Goal: Check status: Check status

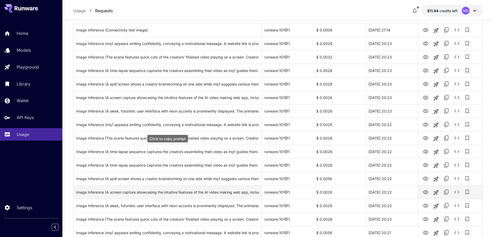
scroll to position [570, 0]
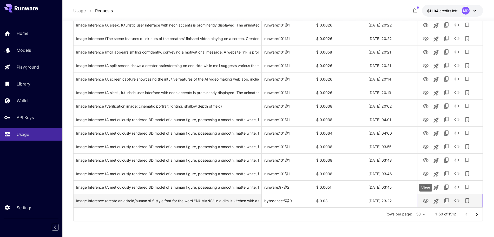
click at [426, 201] on icon "View" at bounding box center [426, 201] width 6 height 6
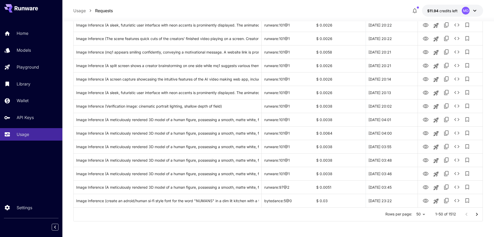
click at [477, 215] on icon "Go to next page" at bounding box center [477, 214] width 6 height 6
click at [476, 215] on icon "Go to next page" at bounding box center [477, 214] width 6 height 6
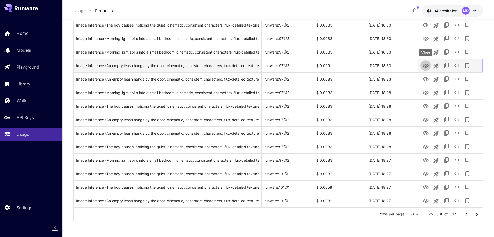
click at [426, 67] on icon "View" at bounding box center [426, 66] width 6 height 4
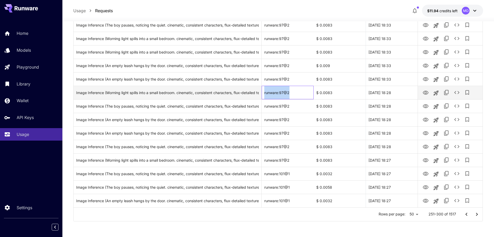
drag, startPoint x: 293, startPoint y: 91, endPoint x: 265, endPoint y: 95, distance: 29.1
click at [265, 95] on div "runware:97@2" at bounding box center [288, 93] width 52 height 14
copy div "runware:97@2"
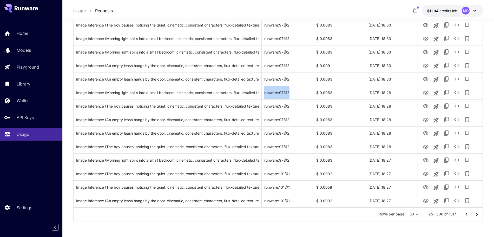
click at [475, 216] on icon "Go to next page" at bounding box center [477, 214] width 6 height 6
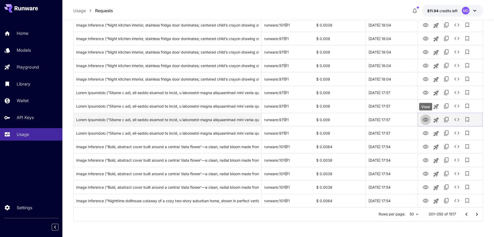
click at [426, 122] on icon "View" at bounding box center [426, 120] width 6 height 6
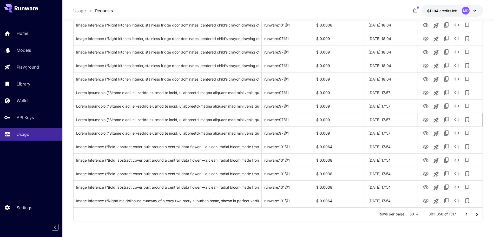
scroll to position [376, 0]
